Goal: Information Seeking & Learning: Learn about a topic

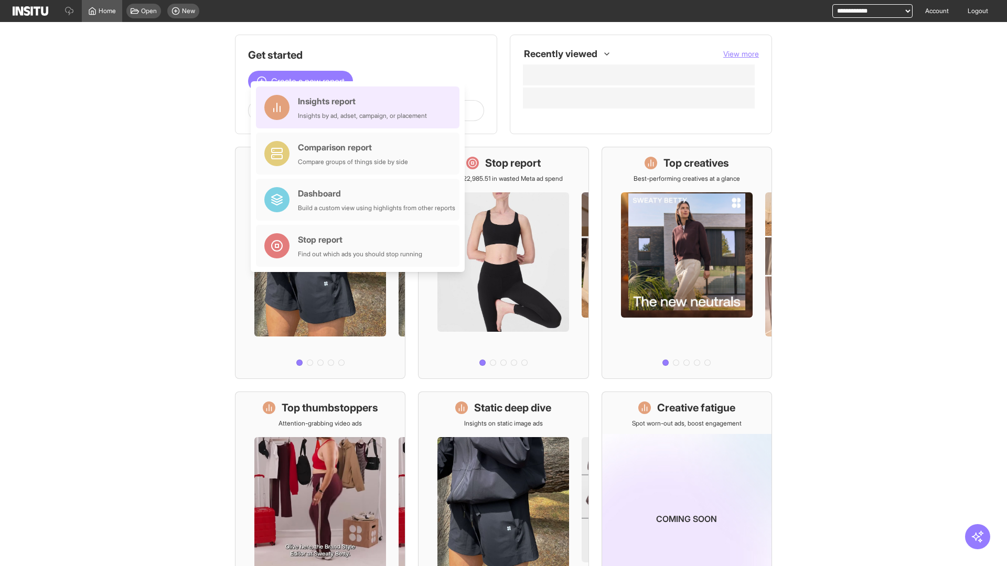
click at [360, 108] on div "Insights report Insights by ad, adset, campaign, or placement" at bounding box center [362, 107] width 129 height 25
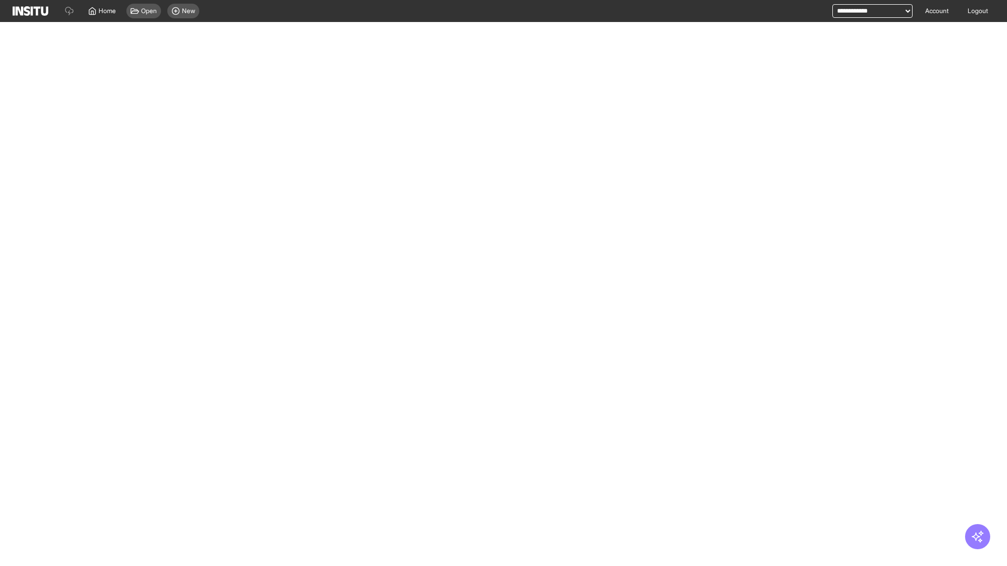
select select "**"
